Goal: Find specific page/section: Find specific page/section

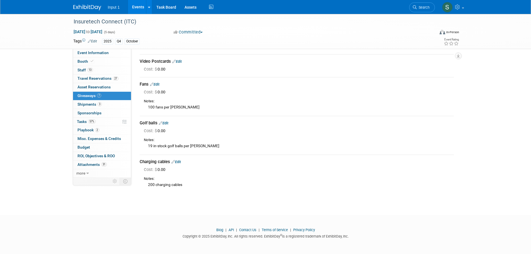
click at [209, 86] on div "Fans Edit" at bounding box center [297, 84] width 314 height 6
click at [136, 8] on link "Events" at bounding box center [138, 7] width 20 height 14
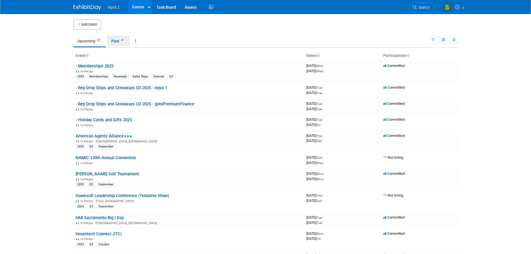
click at [116, 42] on link "Past 81" at bounding box center [118, 41] width 23 height 11
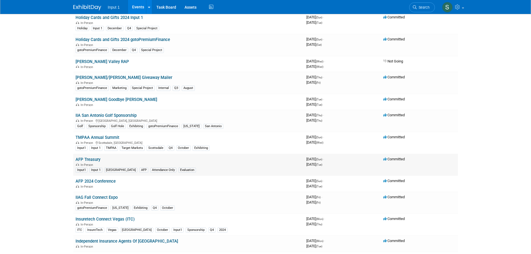
scroll to position [1032, 0]
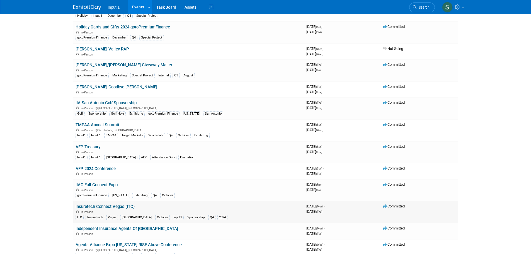
click at [117, 206] on link "Insuretech Connect Vegas (ITC)" at bounding box center [105, 206] width 59 height 5
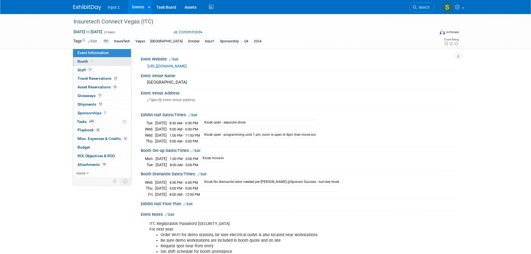
click at [79, 59] on span "Booth" at bounding box center [86, 61] width 17 height 4
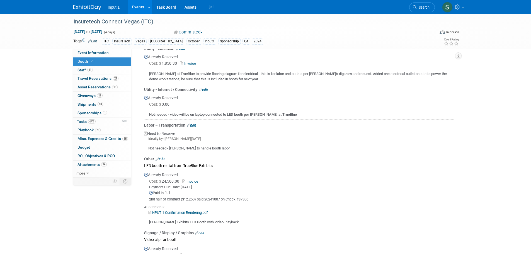
scroll to position [195, 0]
